Goal: Task Accomplishment & Management: Manage account settings

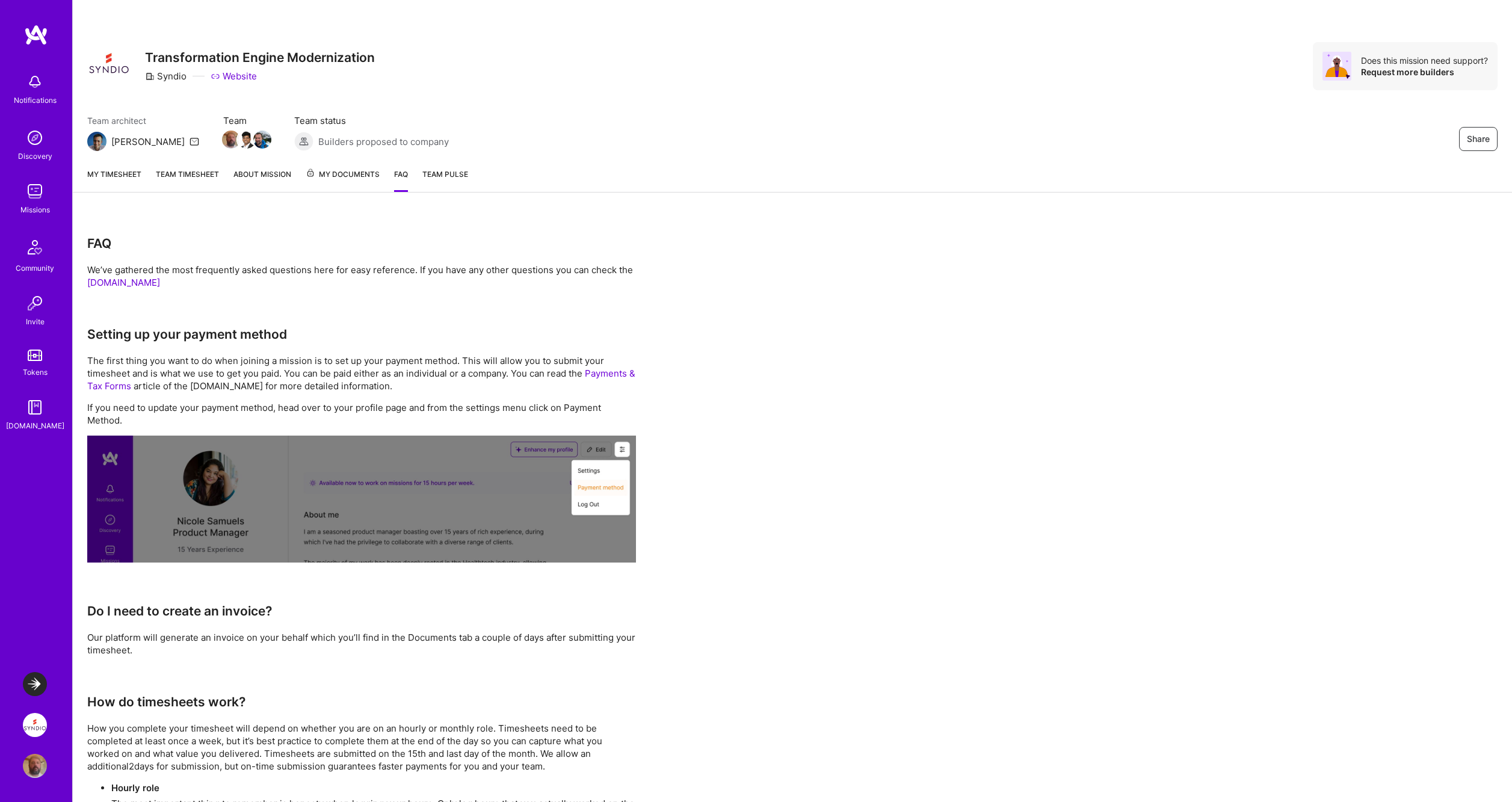
click at [343, 166] on div "My timesheet Team timesheet About Mission My Documents FAQ Team Pulse" at bounding box center [792, 175] width 1439 height 34
click at [347, 173] on span "My Documents" at bounding box center [343, 175] width 74 height 13
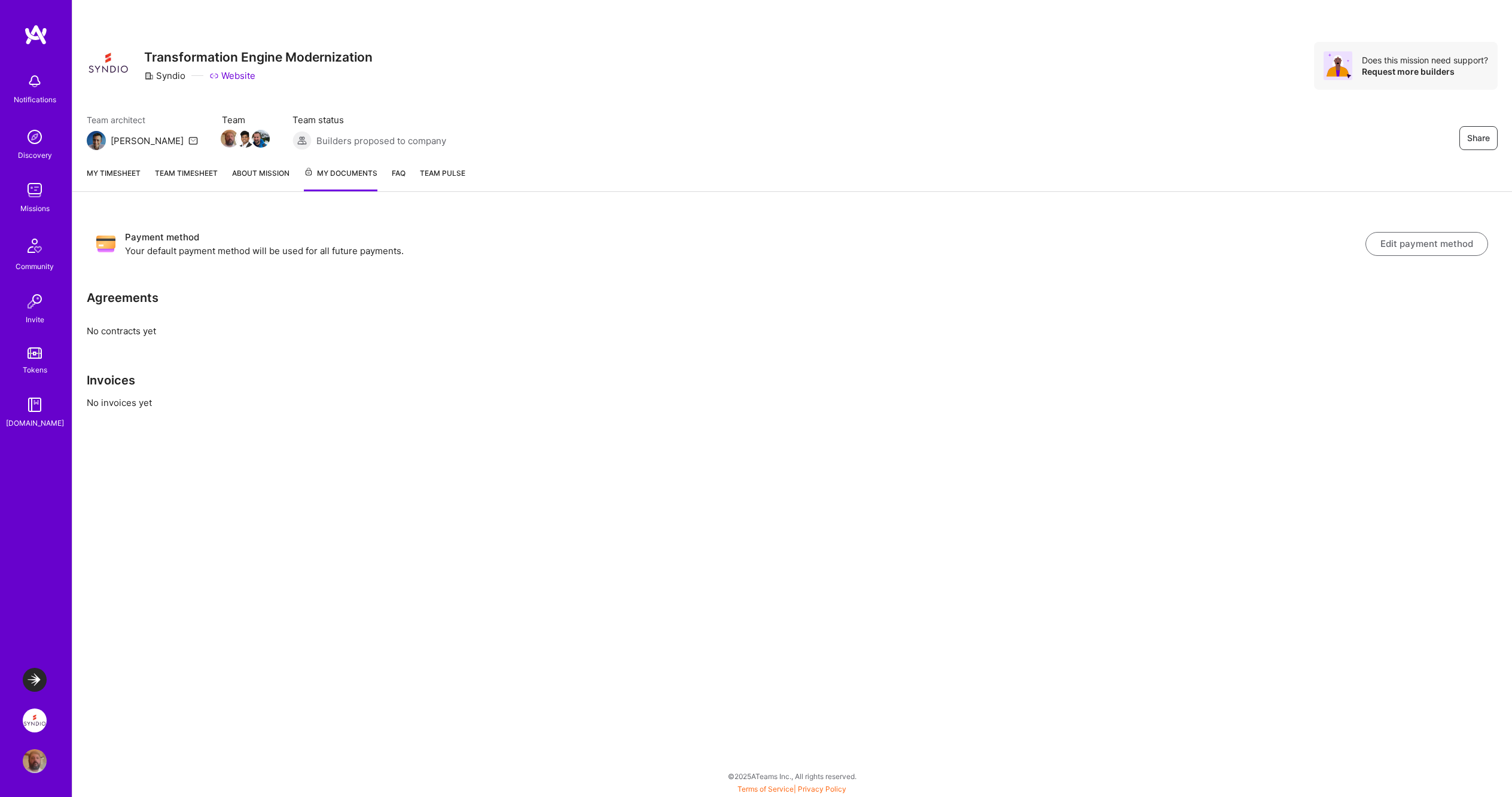
click at [192, 173] on link "Team timesheet" at bounding box center [186, 179] width 62 height 24
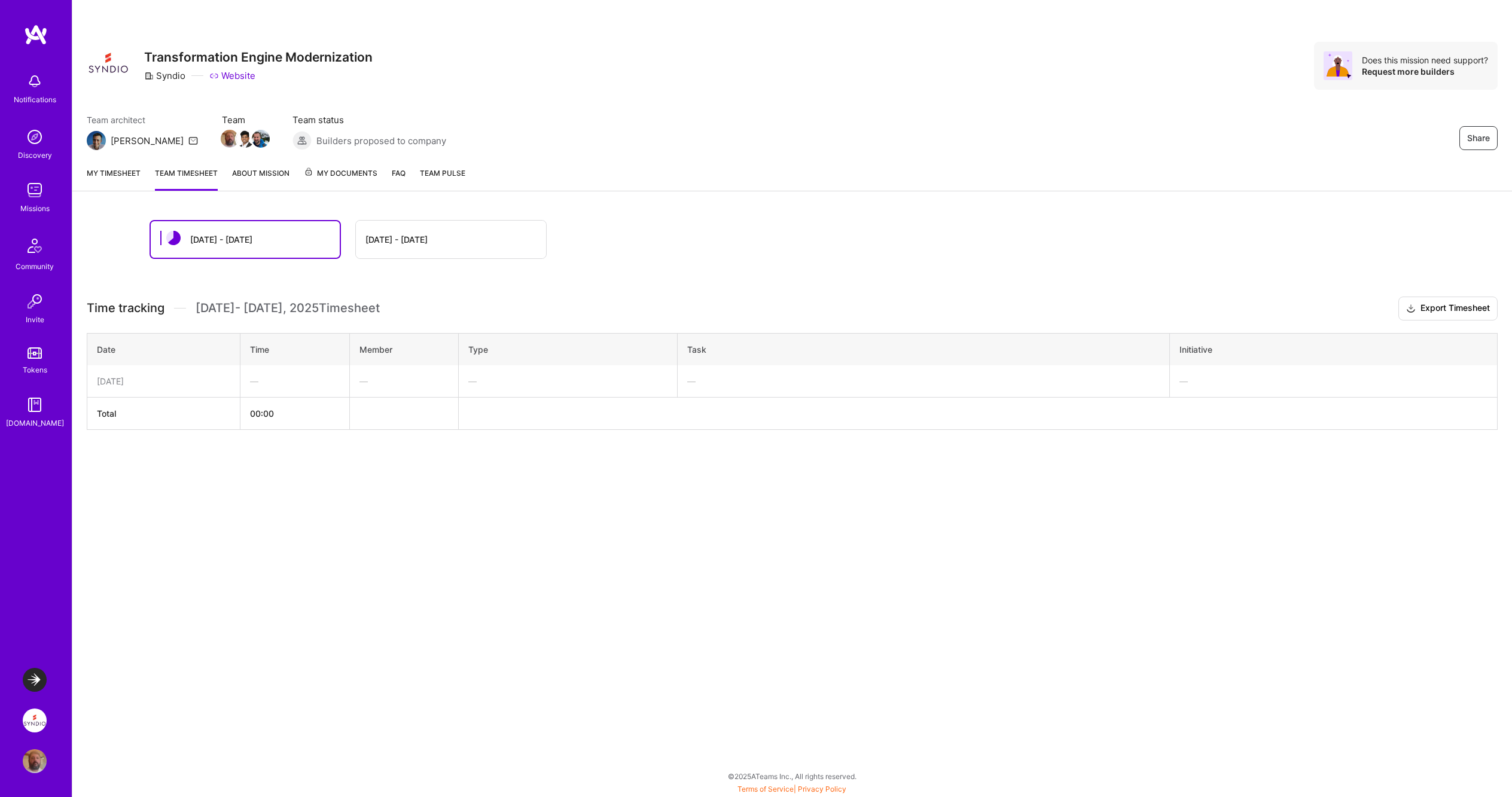
click at [427, 244] on div "[DATE] - [DATE]" at bounding box center [397, 239] width 62 height 12
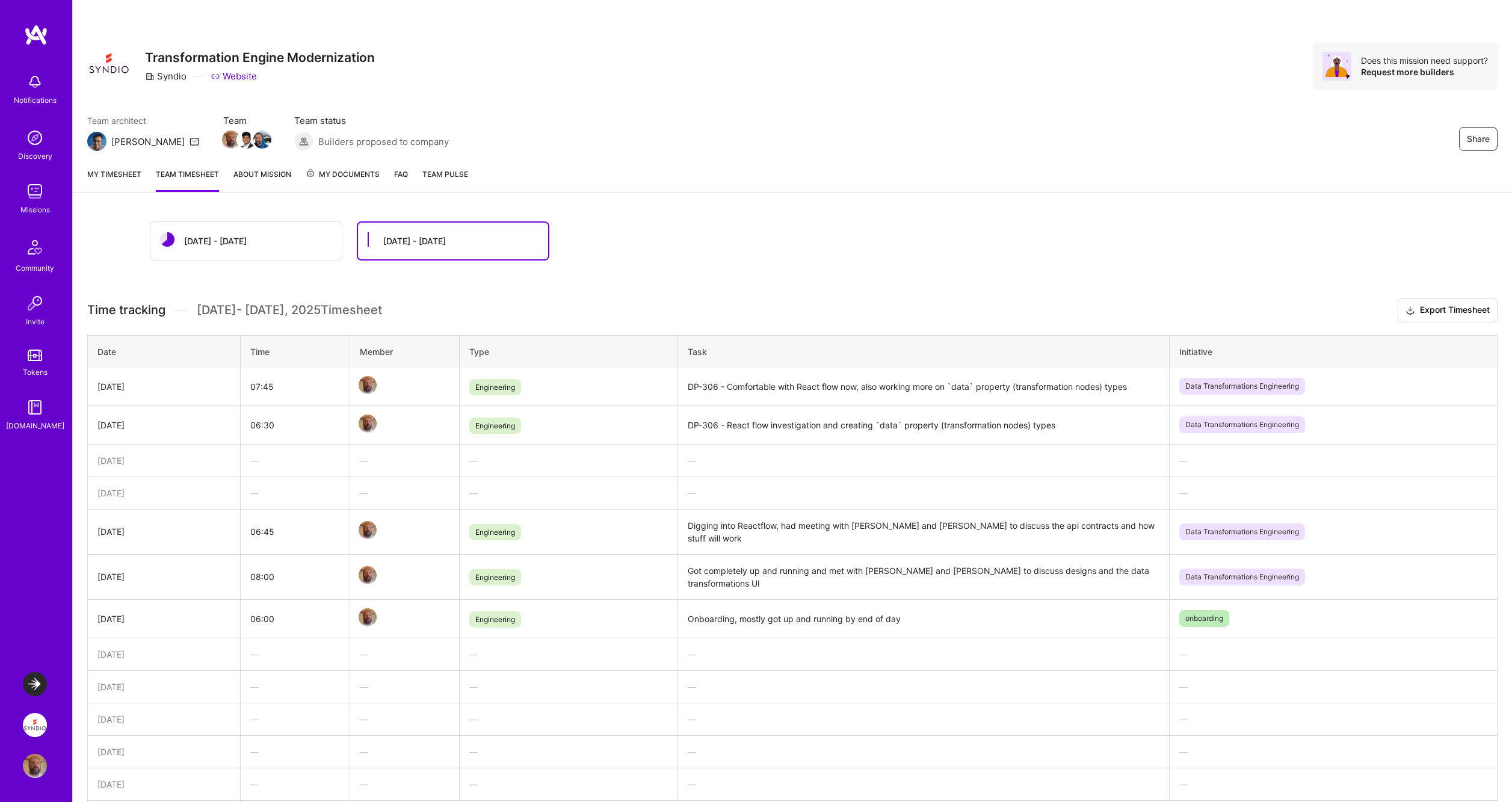
click at [130, 172] on link "My timesheet" at bounding box center [114, 179] width 54 height 24
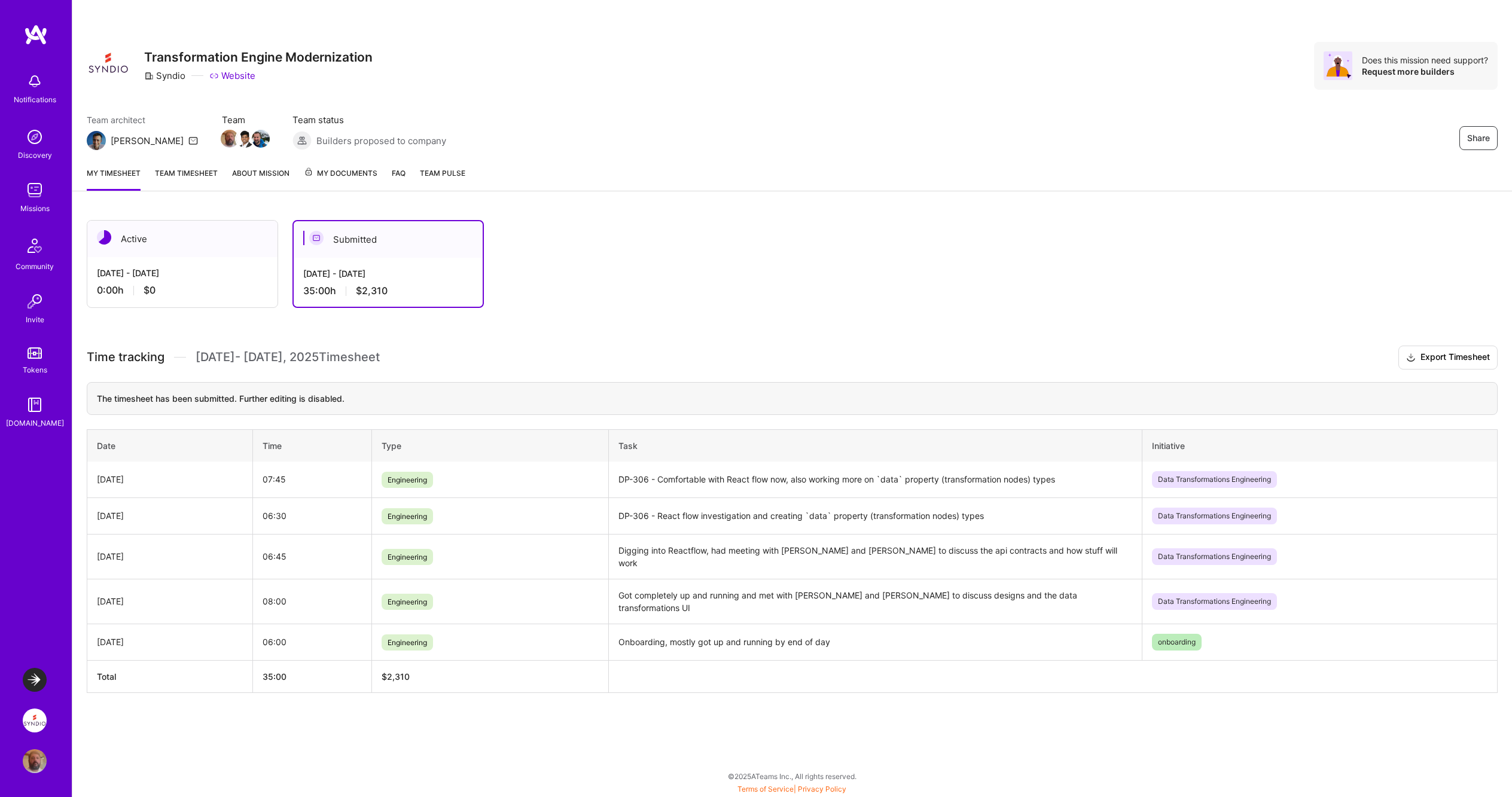
click at [217, 253] on div "Active" at bounding box center [183, 238] width 190 height 36
